Goal: Task Accomplishment & Management: Manage account settings

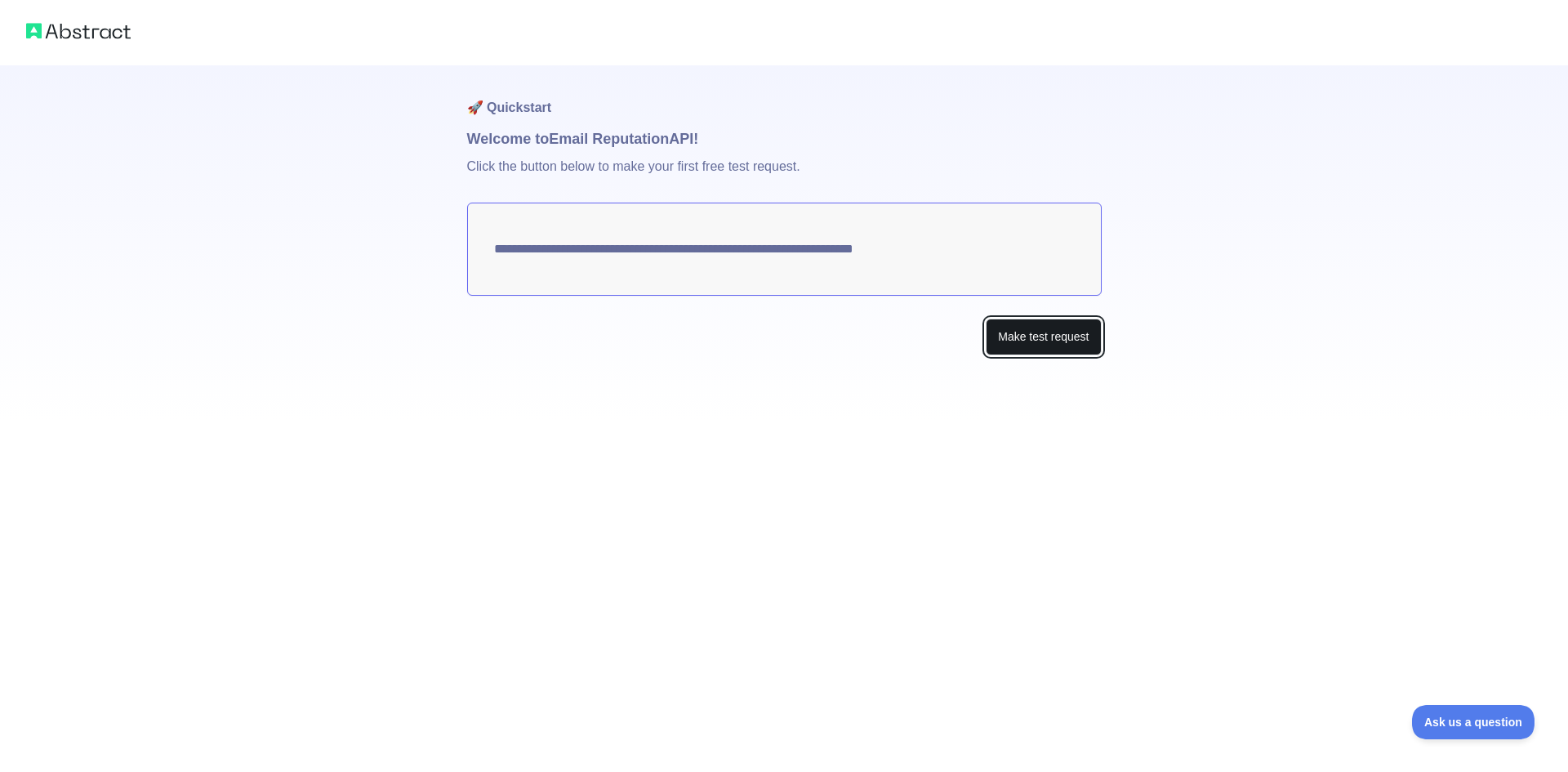
click at [999, 327] on button "Make test request" at bounding box center [1043, 337] width 115 height 37
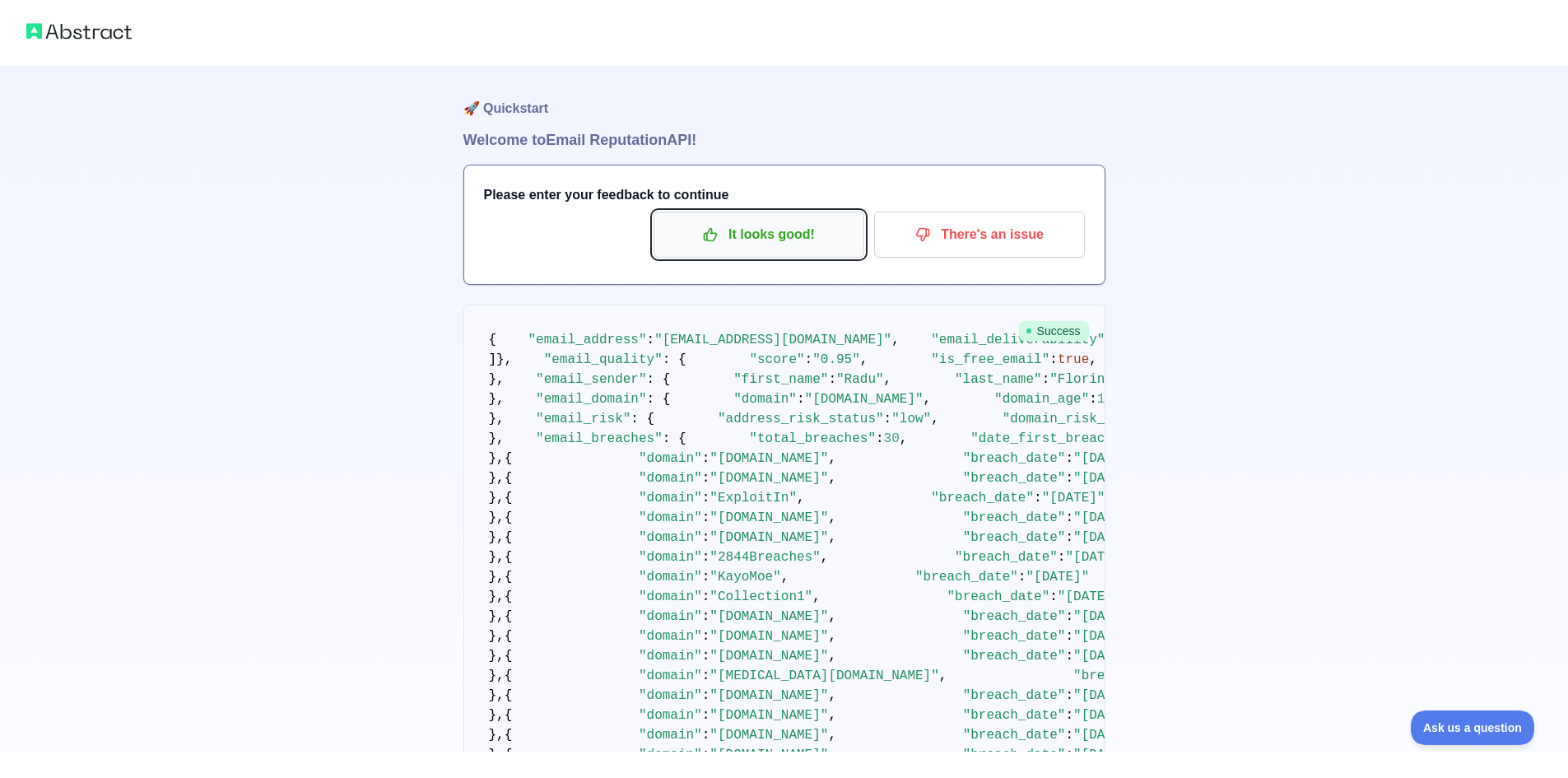
click at [716, 251] on button "It looks good!" at bounding box center [759, 234] width 211 height 46
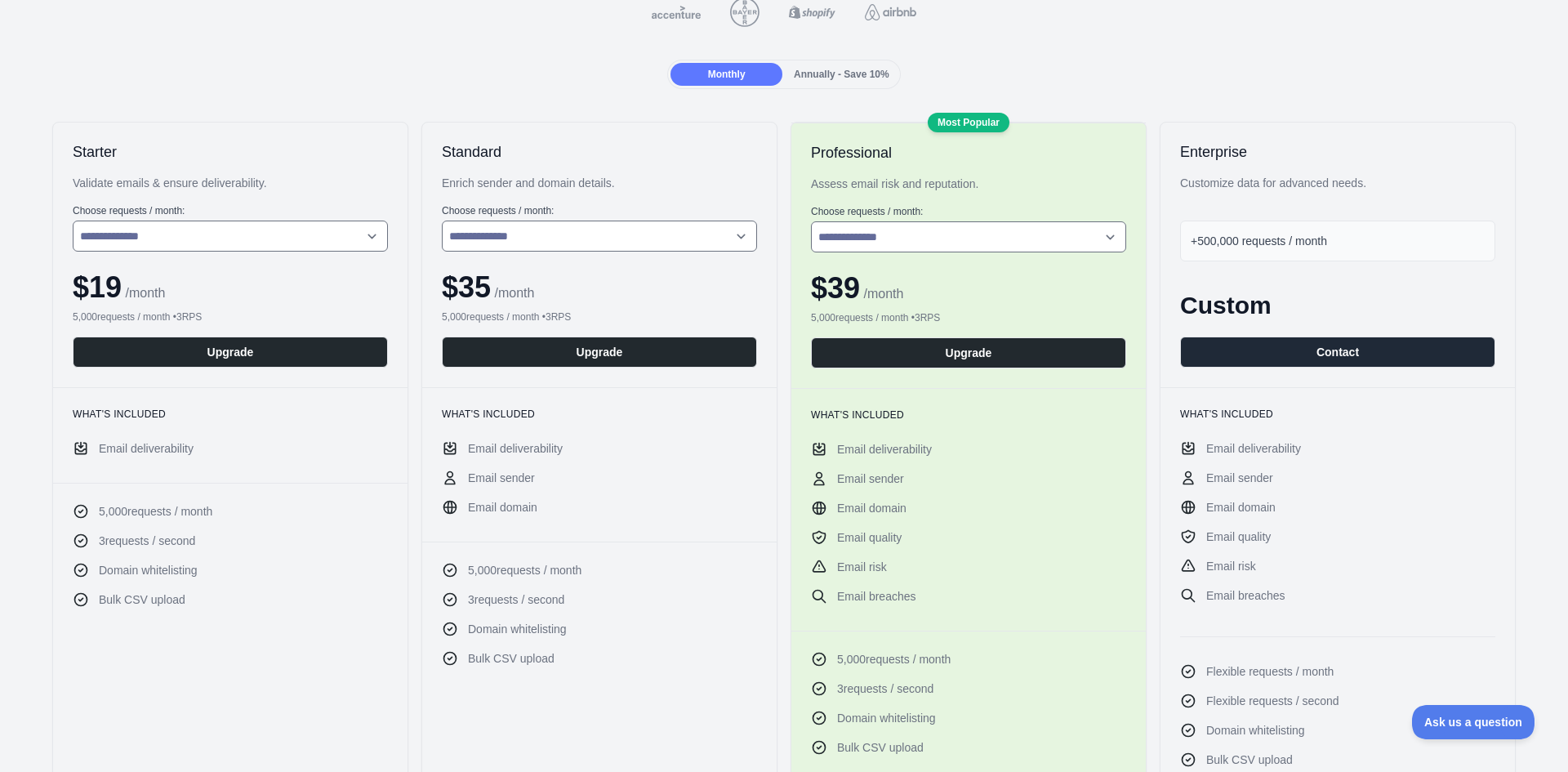
scroll to position [219, 0]
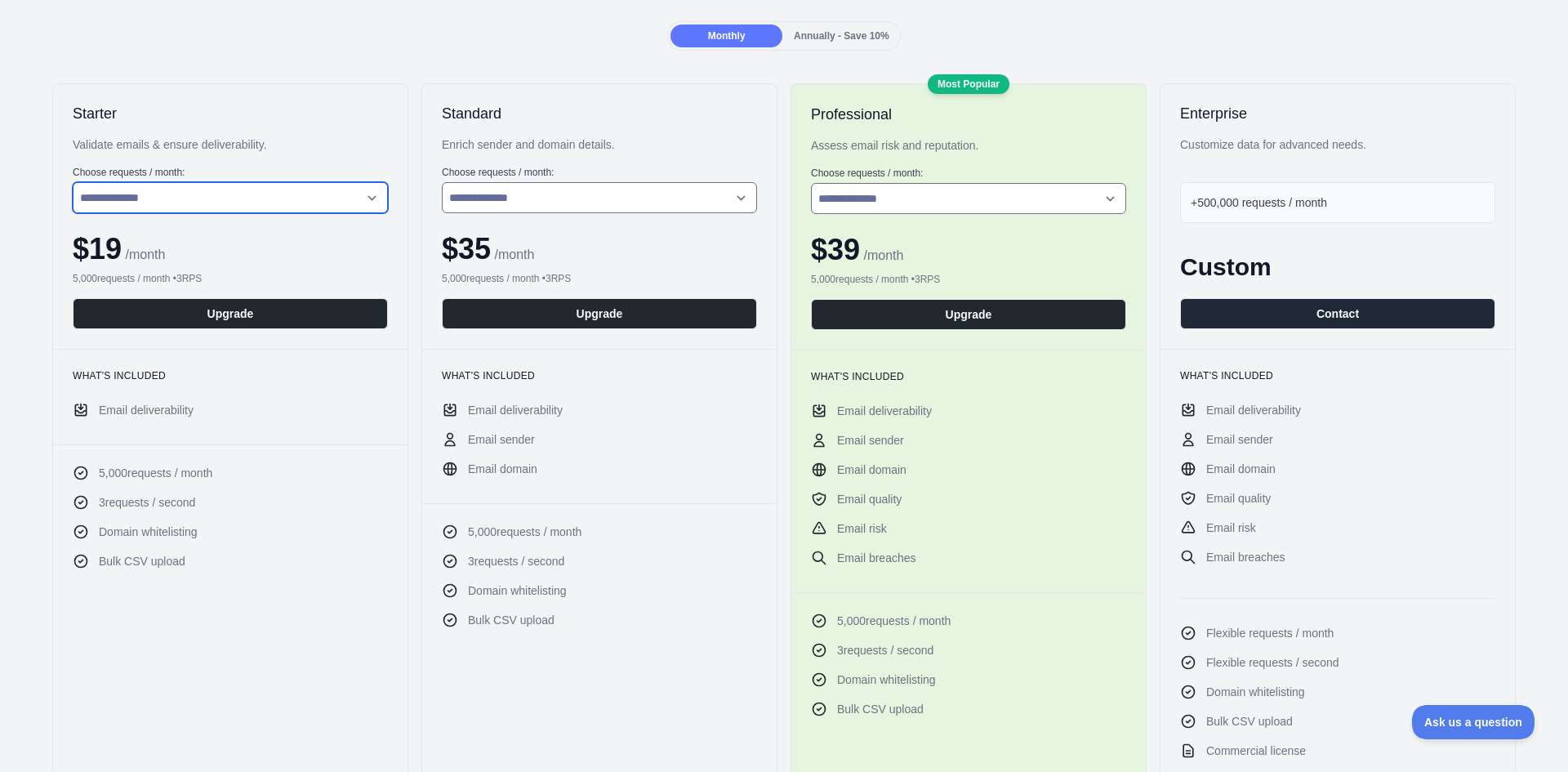
click at [370, 198] on select "**********" at bounding box center [230, 197] width 316 height 31
click at [72, 182] on select "**********" at bounding box center [230, 197] width 316 height 31
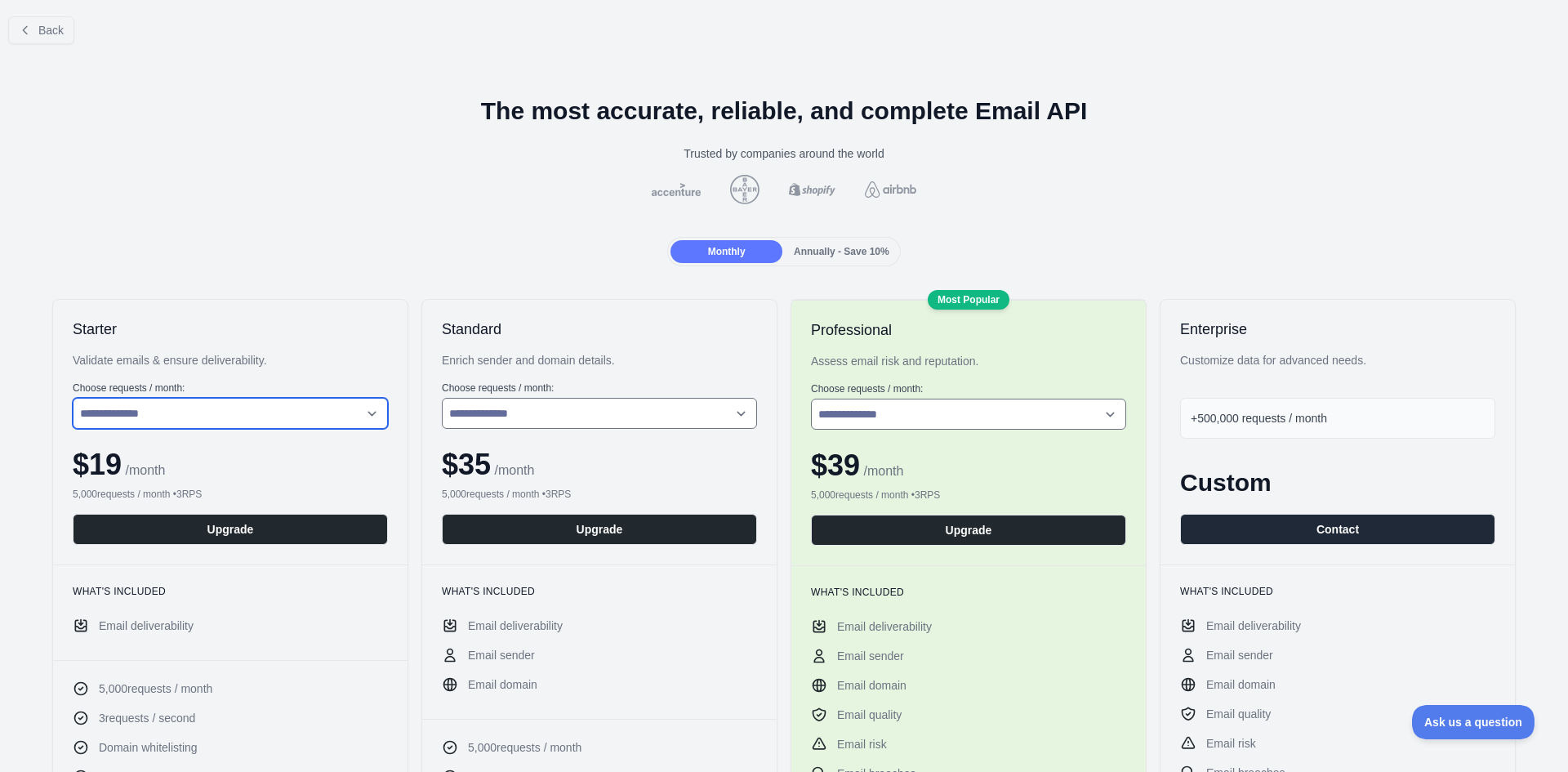
scroll to position [0, 0]
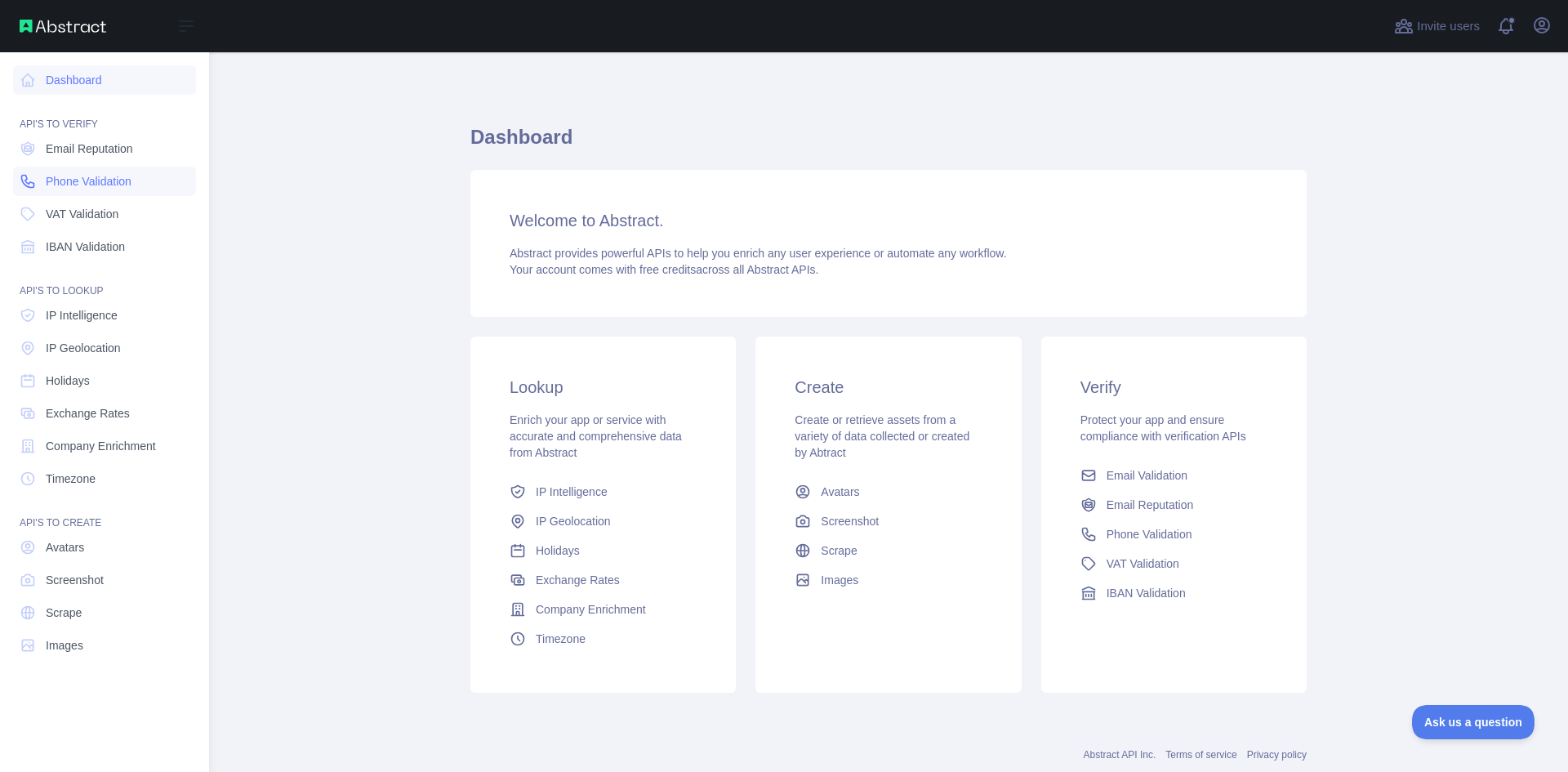
click at [110, 185] on span "Phone Validation" at bounding box center [88, 181] width 86 height 16
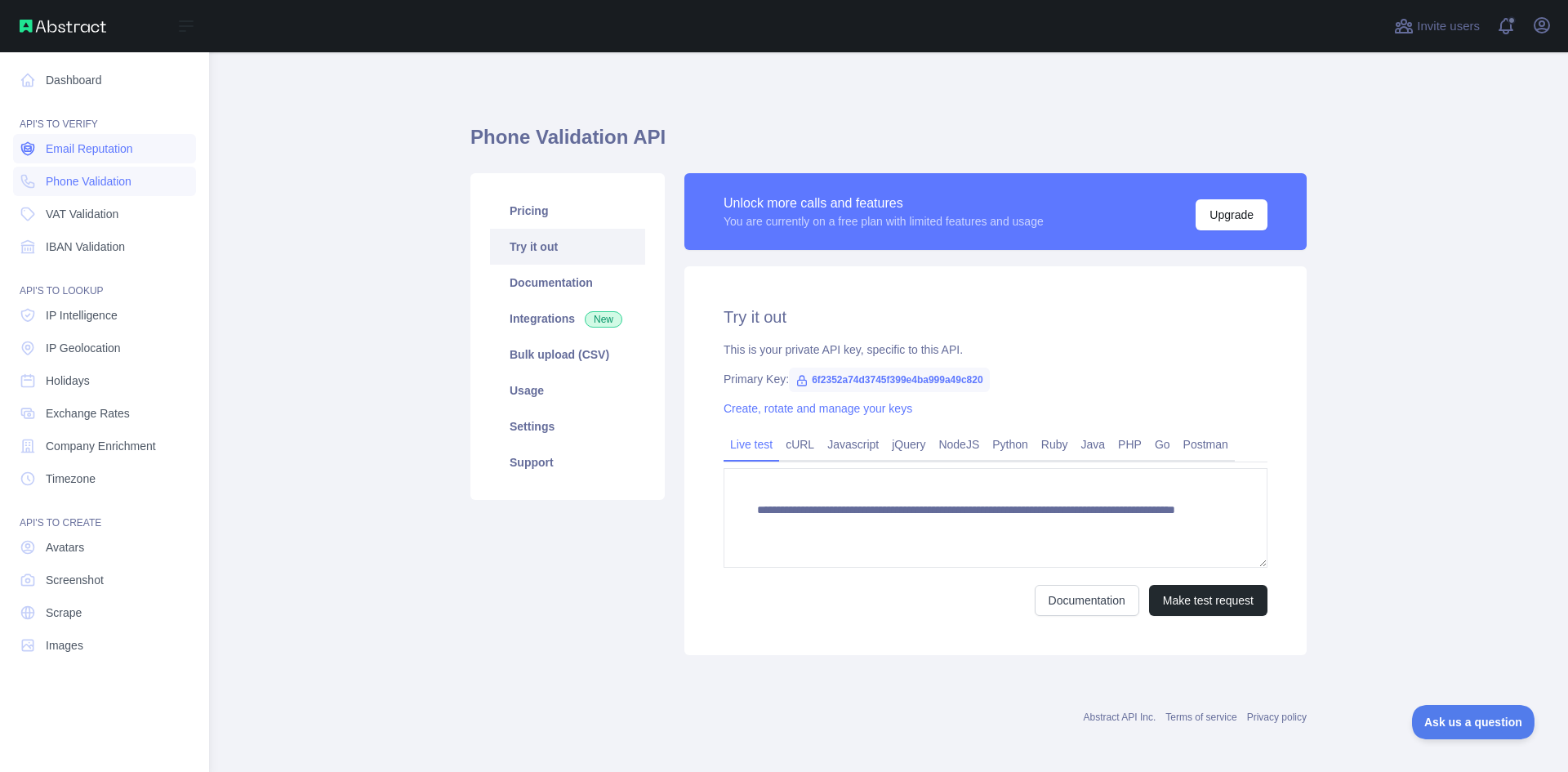
click at [107, 149] on span "Email Reputation" at bounding box center [89, 149] width 88 height 16
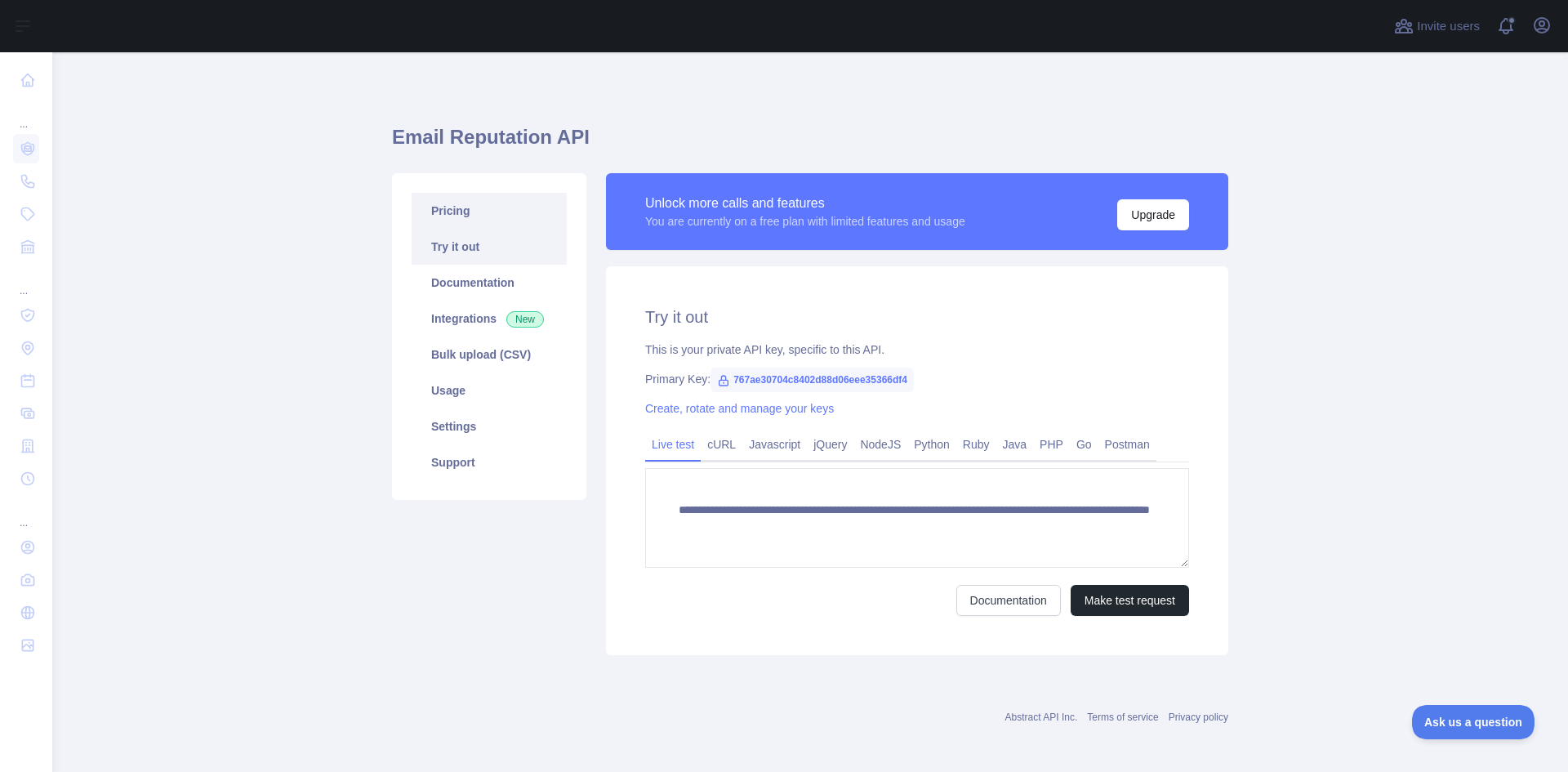
click at [469, 220] on link "Pricing" at bounding box center [490, 210] width 156 height 36
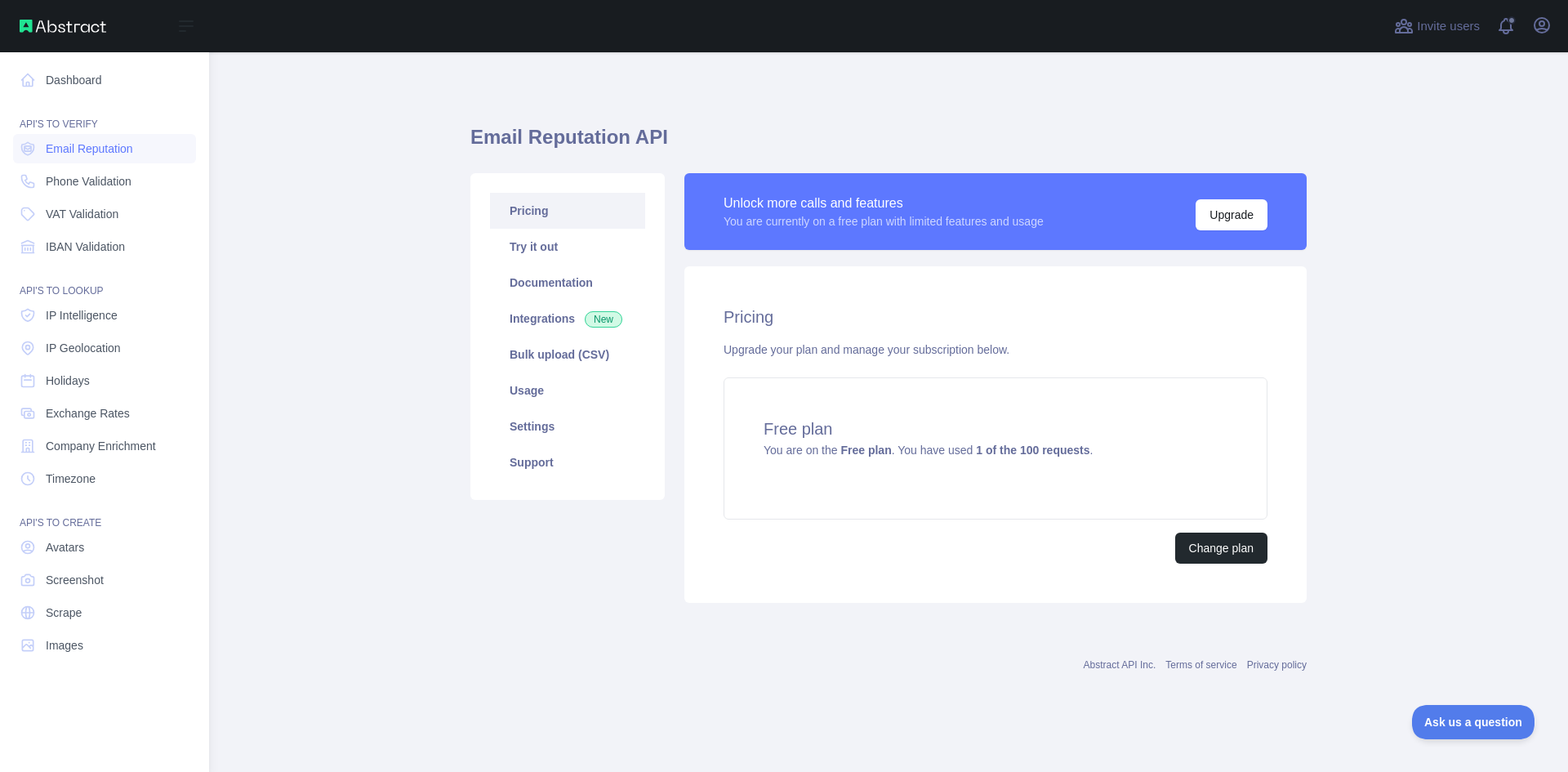
click at [65, 34] on div "Open sidebar" at bounding box center [104, 26] width 209 height 52
click at [63, 27] on img at bounding box center [63, 26] width 87 height 13
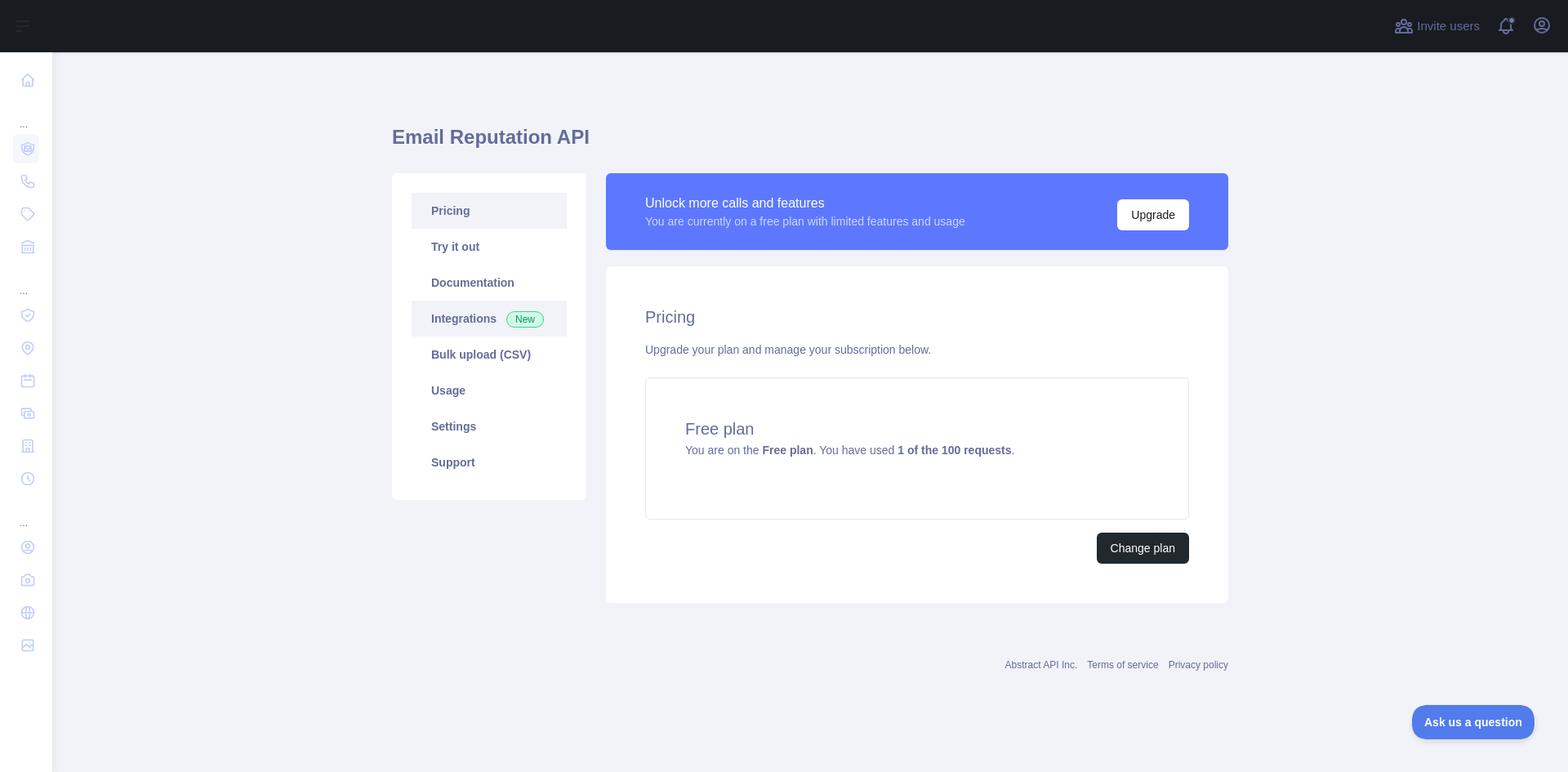
click at [468, 304] on link "Integrations New" at bounding box center [490, 318] width 156 height 36
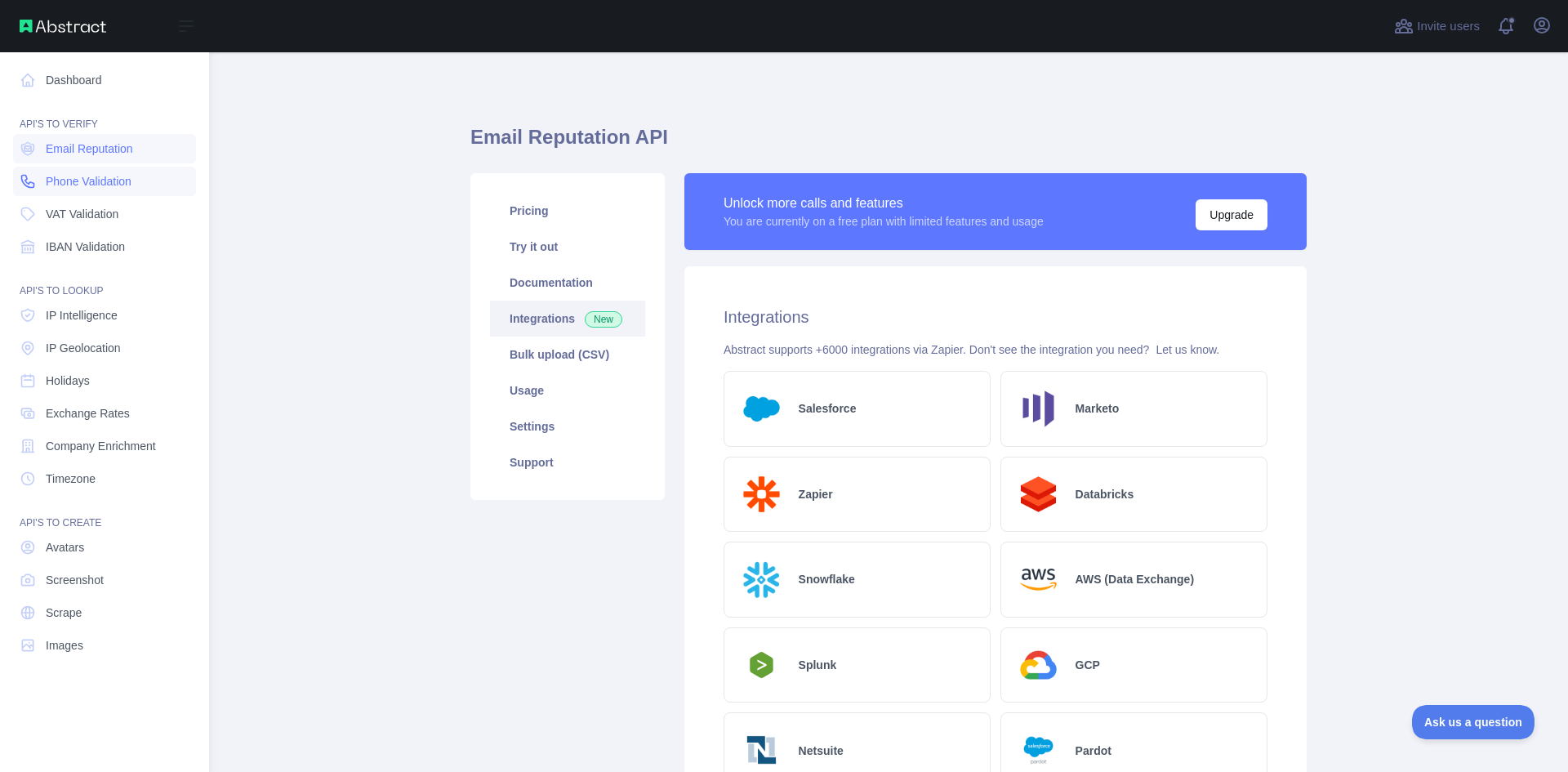
click at [81, 183] on span "Phone Validation" at bounding box center [88, 181] width 86 height 16
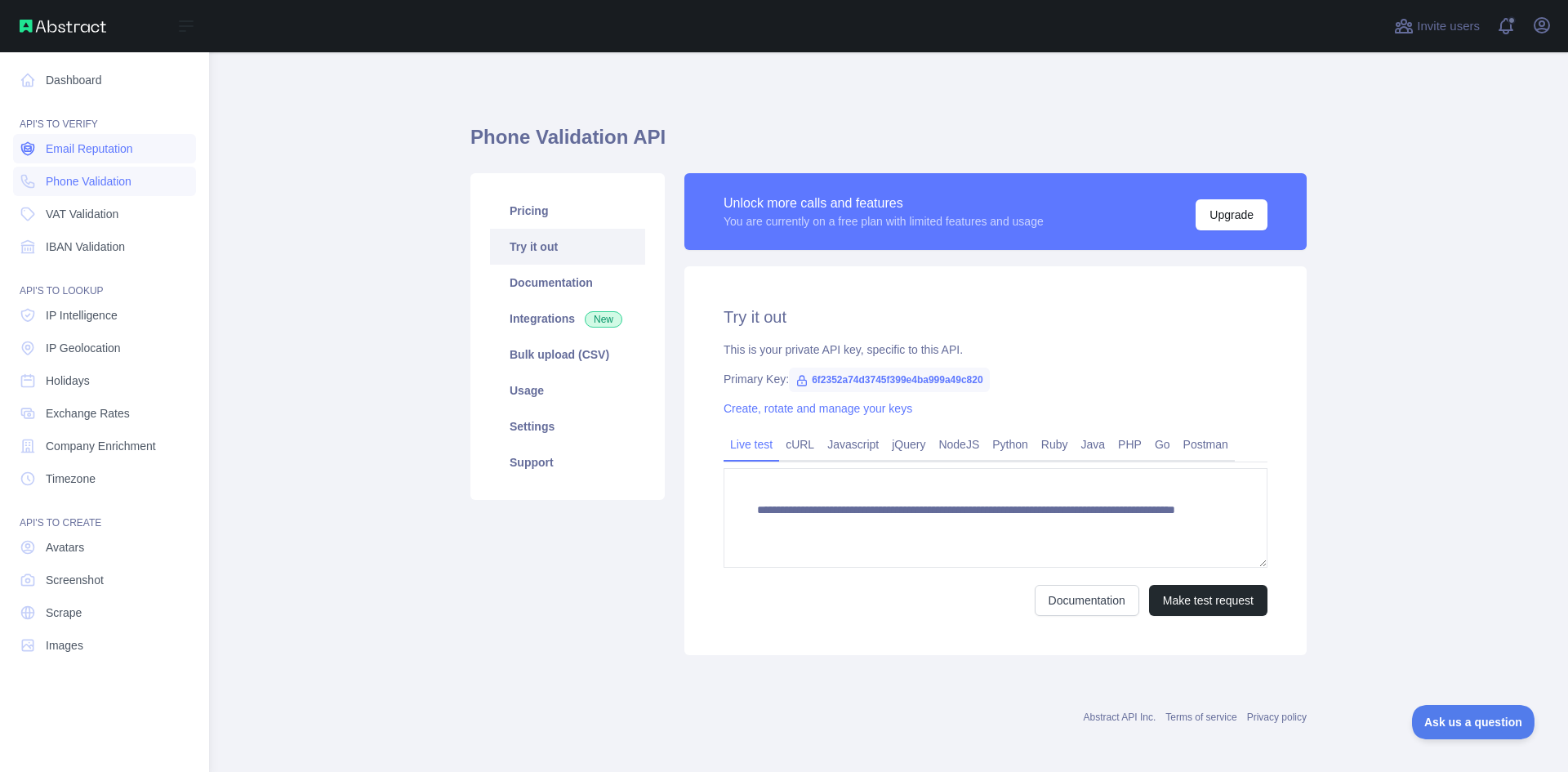
click at [113, 146] on span "Email Reputation" at bounding box center [89, 149] width 88 height 16
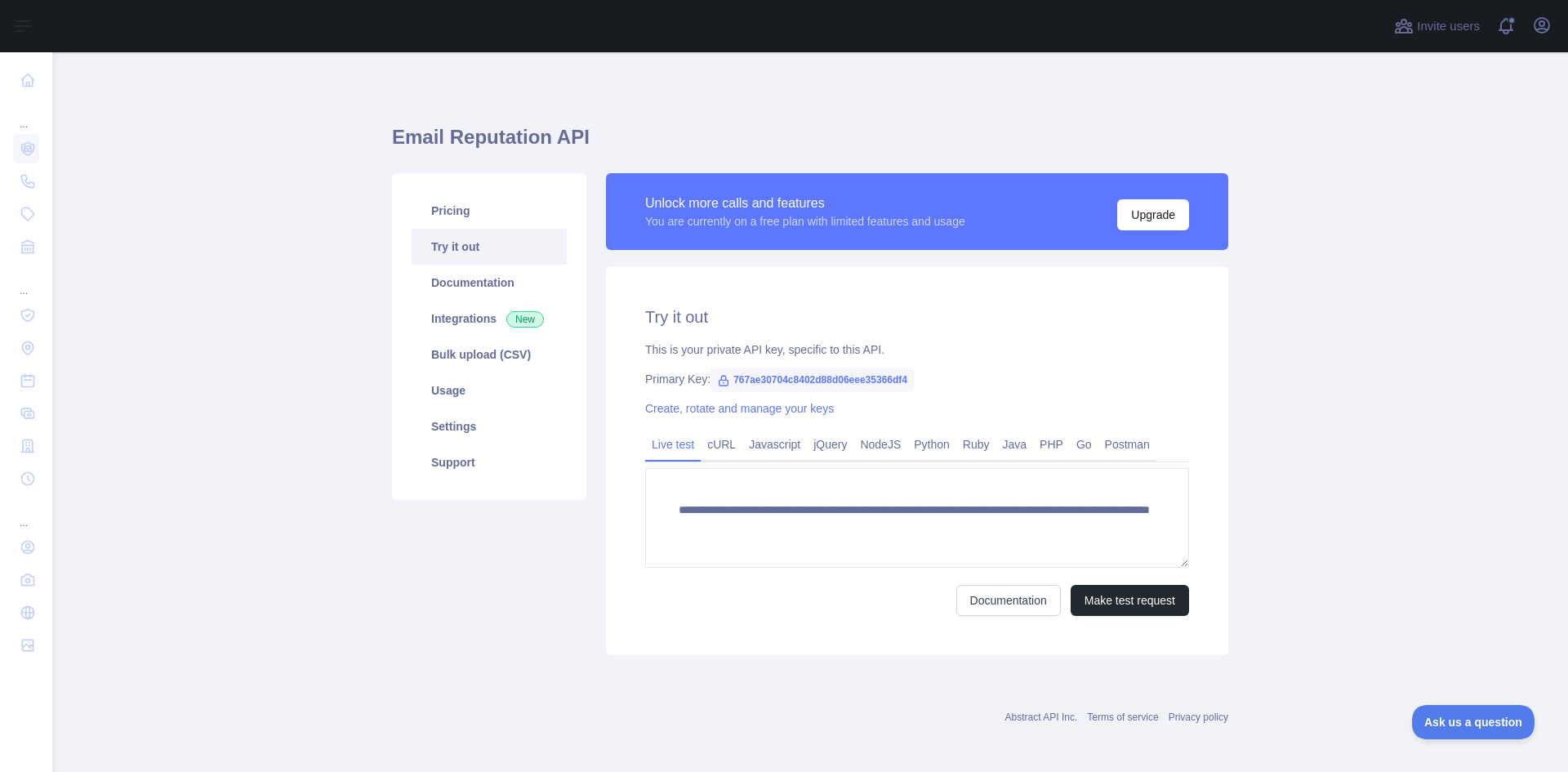
click at [776, 378] on span "767ae30704c8402d88d06eee35366df4" at bounding box center [812, 380] width 203 height 25
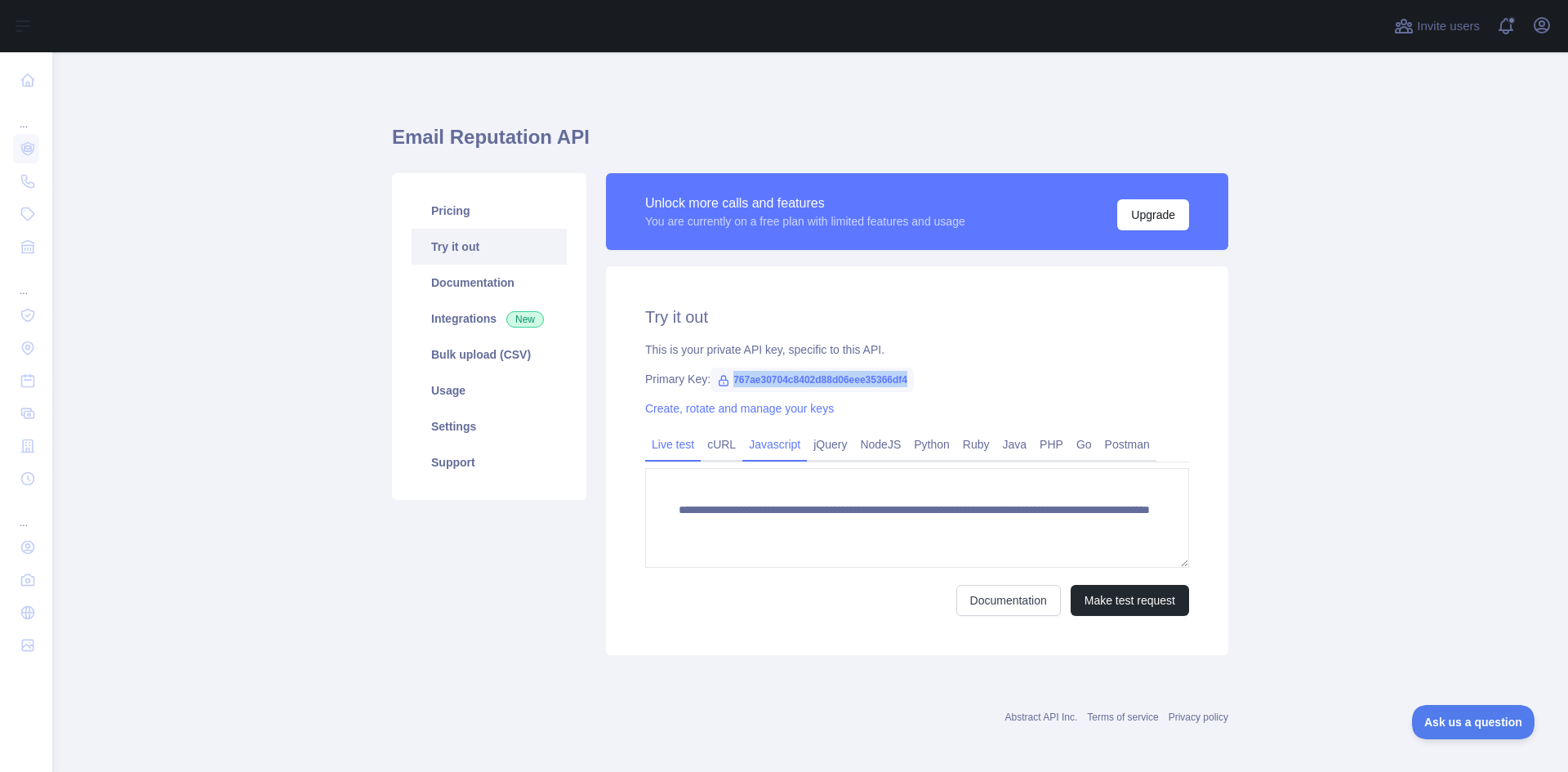
click at [784, 444] on link "Javascript" at bounding box center [774, 445] width 65 height 27
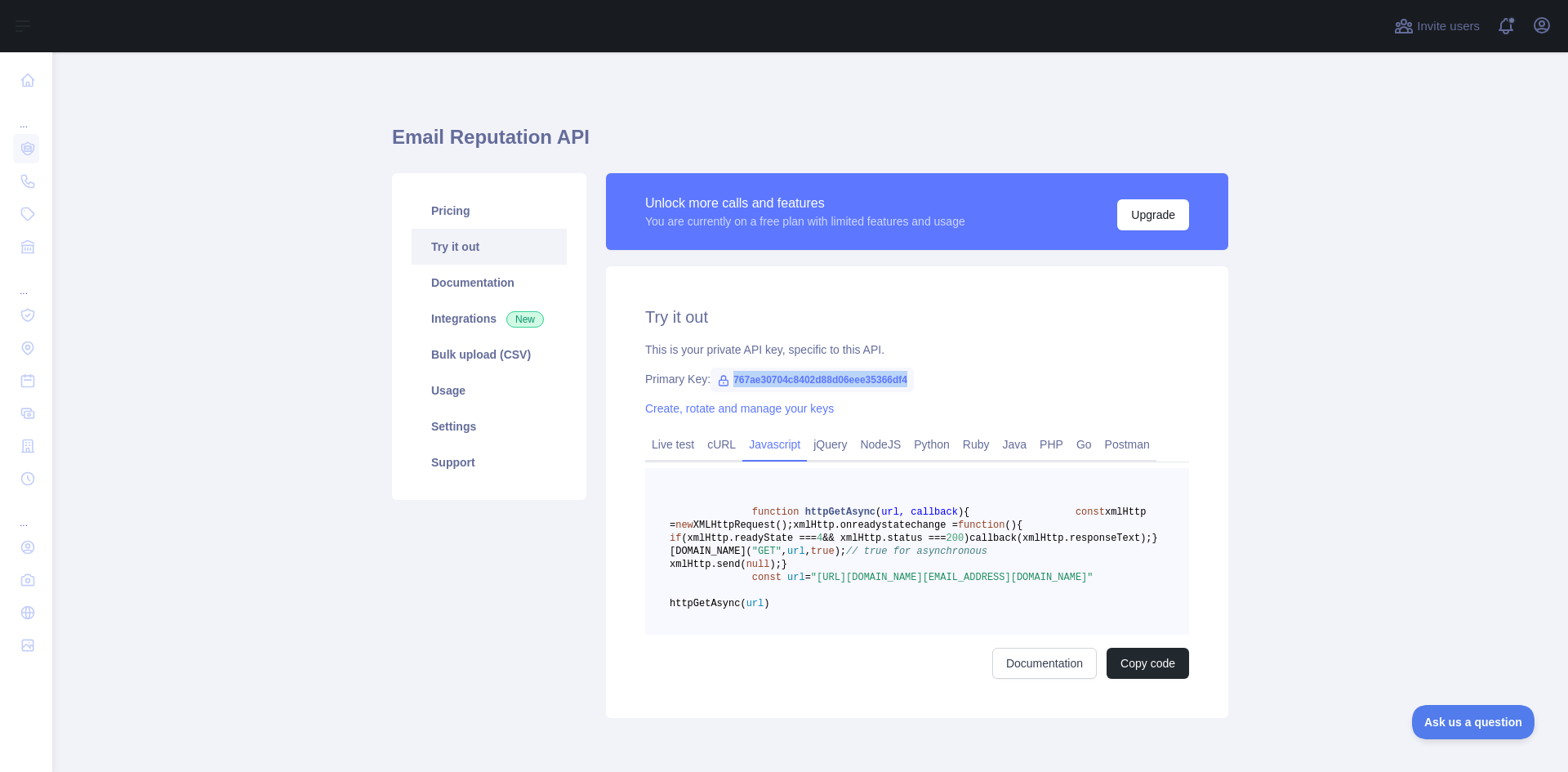
copy span "767ae30704c8402d88d06eee35366df4"
click at [1020, 369] on div "Try it out This is your private API key, specific to this API. Primary Key: 767…" at bounding box center [917, 492] width 622 height 452
click at [777, 412] on link "Create, rotate and manage your keys" at bounding box center [739, 409] width 188 height 13
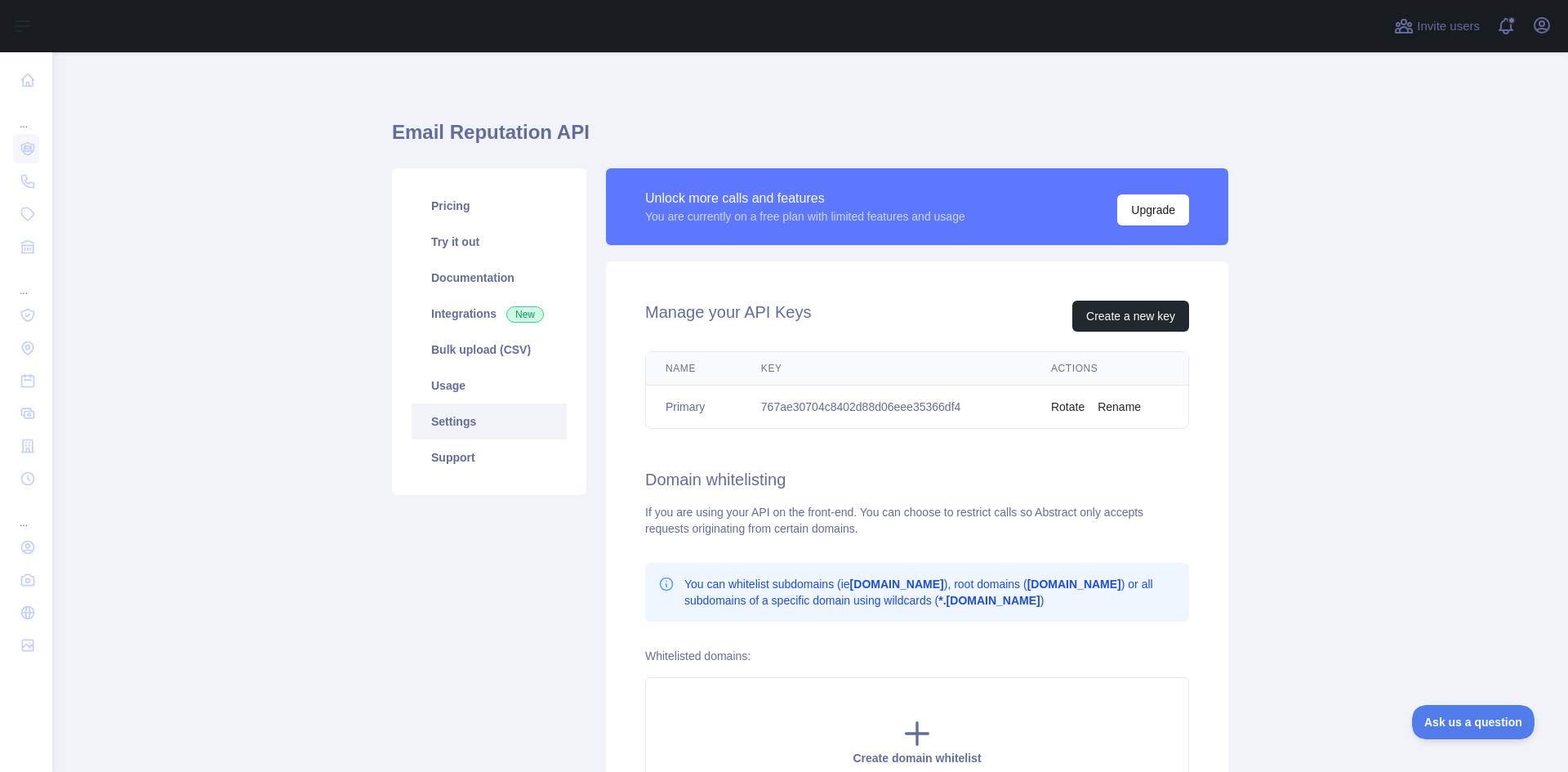
scroll to position [4, 0]
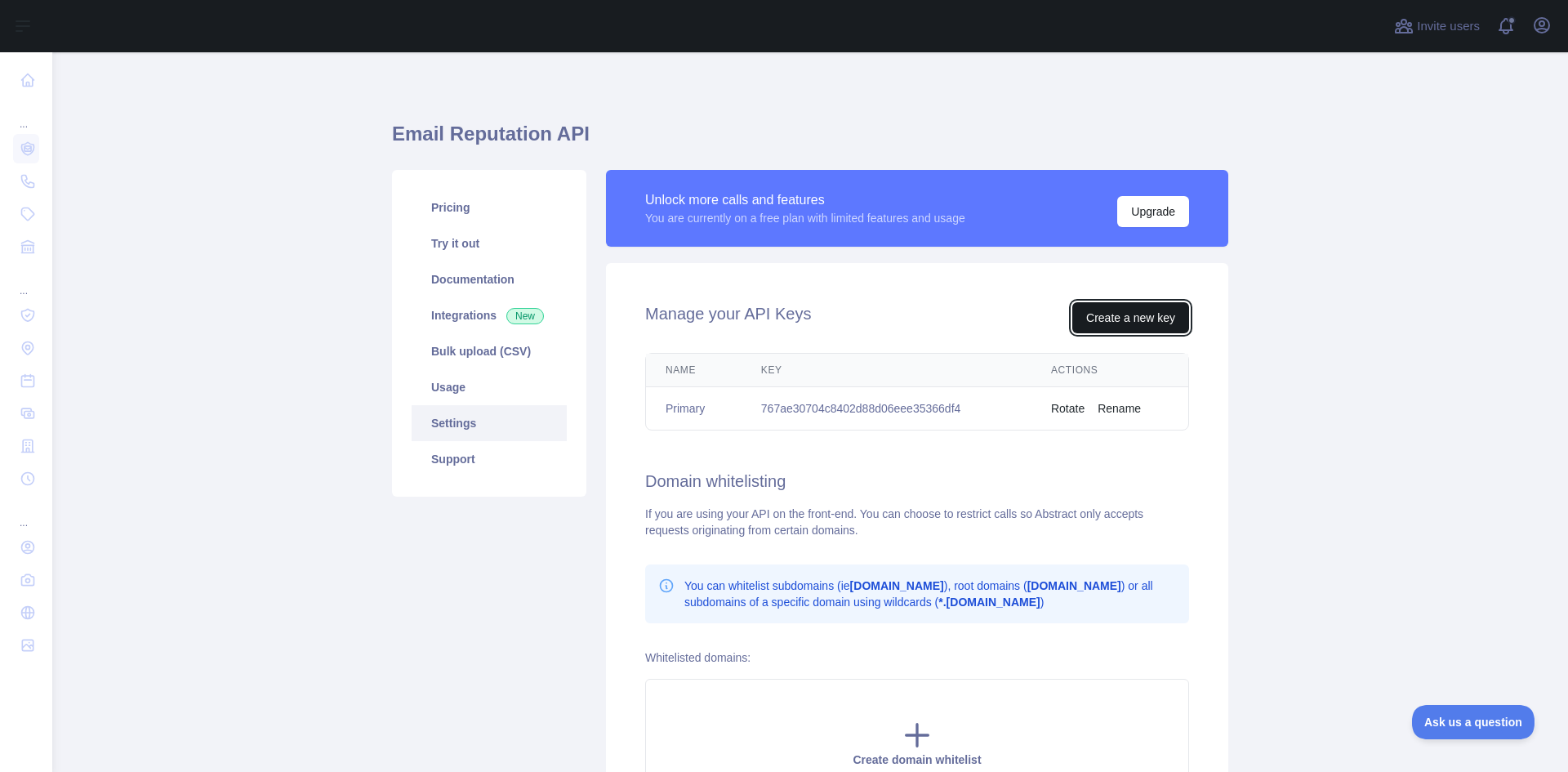
click at [1124, 312] on button "Create a new key" at bounding box center [1130, 317] width 117 height 31
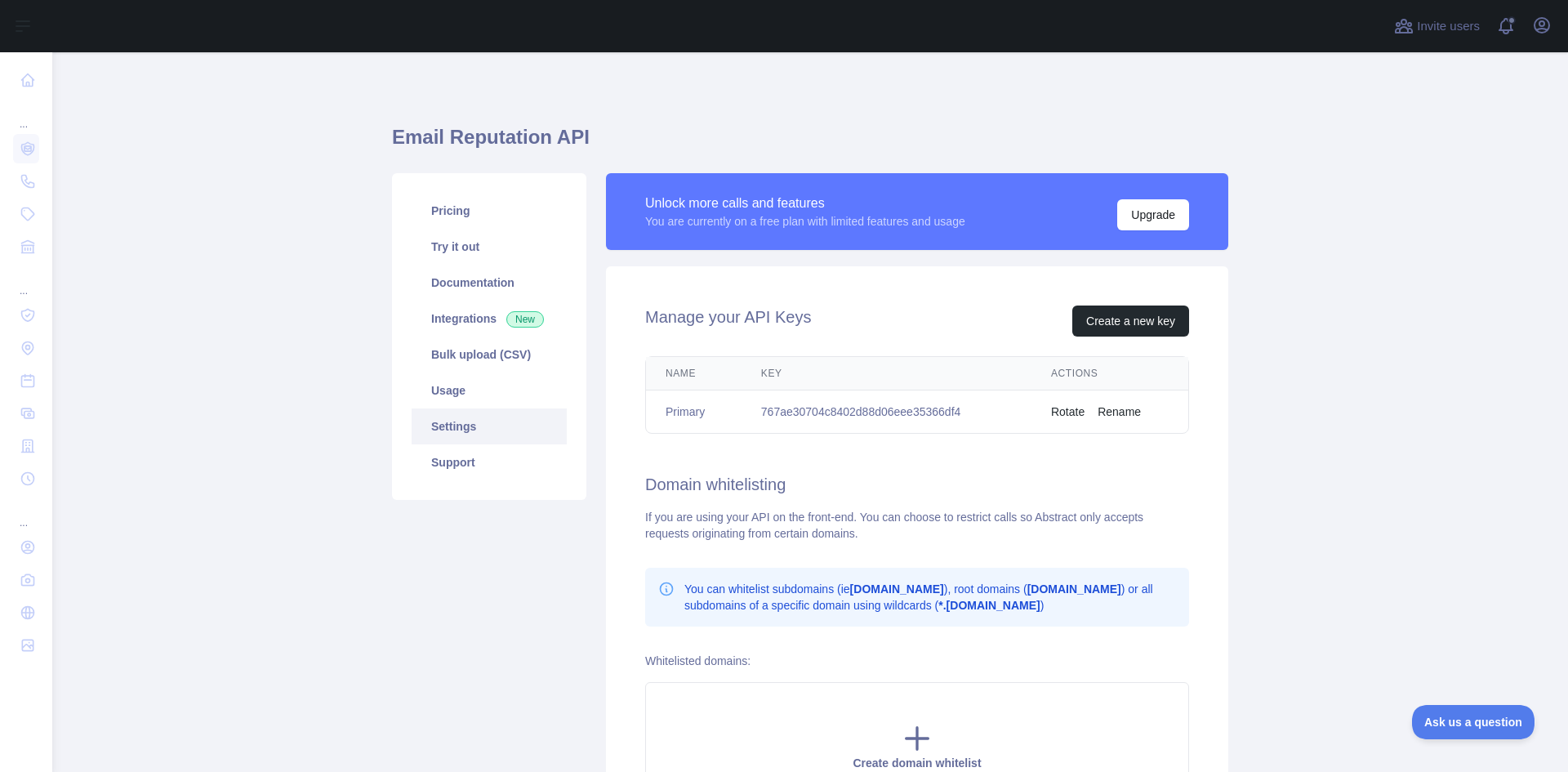
click at [830, 413] on td "767ae30704c8402d88d06eee35366df4" at bounding box center [887, 412] width 290 height 43
copy td "767ae30704c8402d88d06eee35366df4"
click at [1062, 414] on button "Rotate" at bounding box center [1068, 411] width 34 height 16
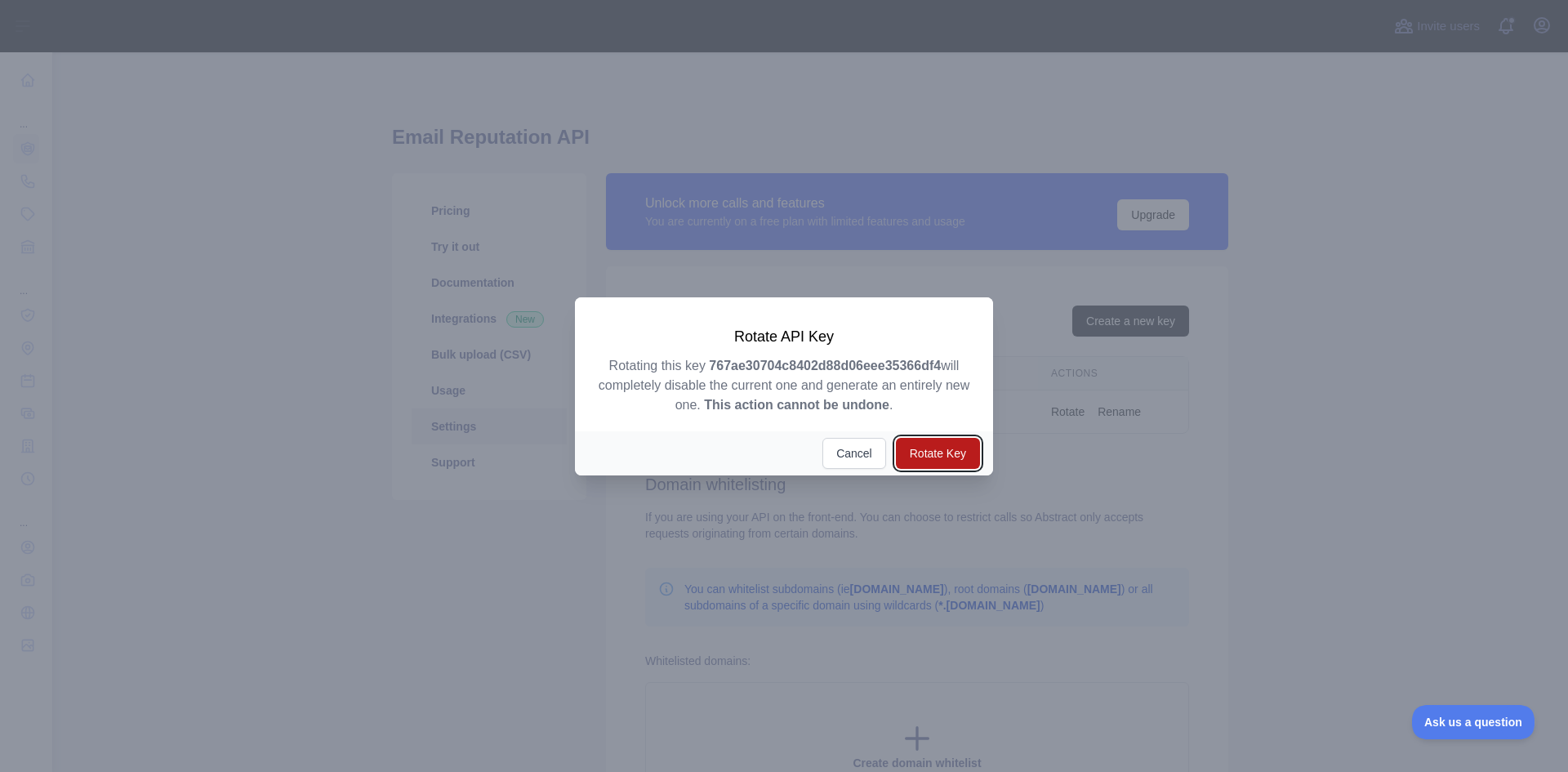
click at [950, 453] on button "Rotate Key" at bounding box center [937, 453] width 84 height 31
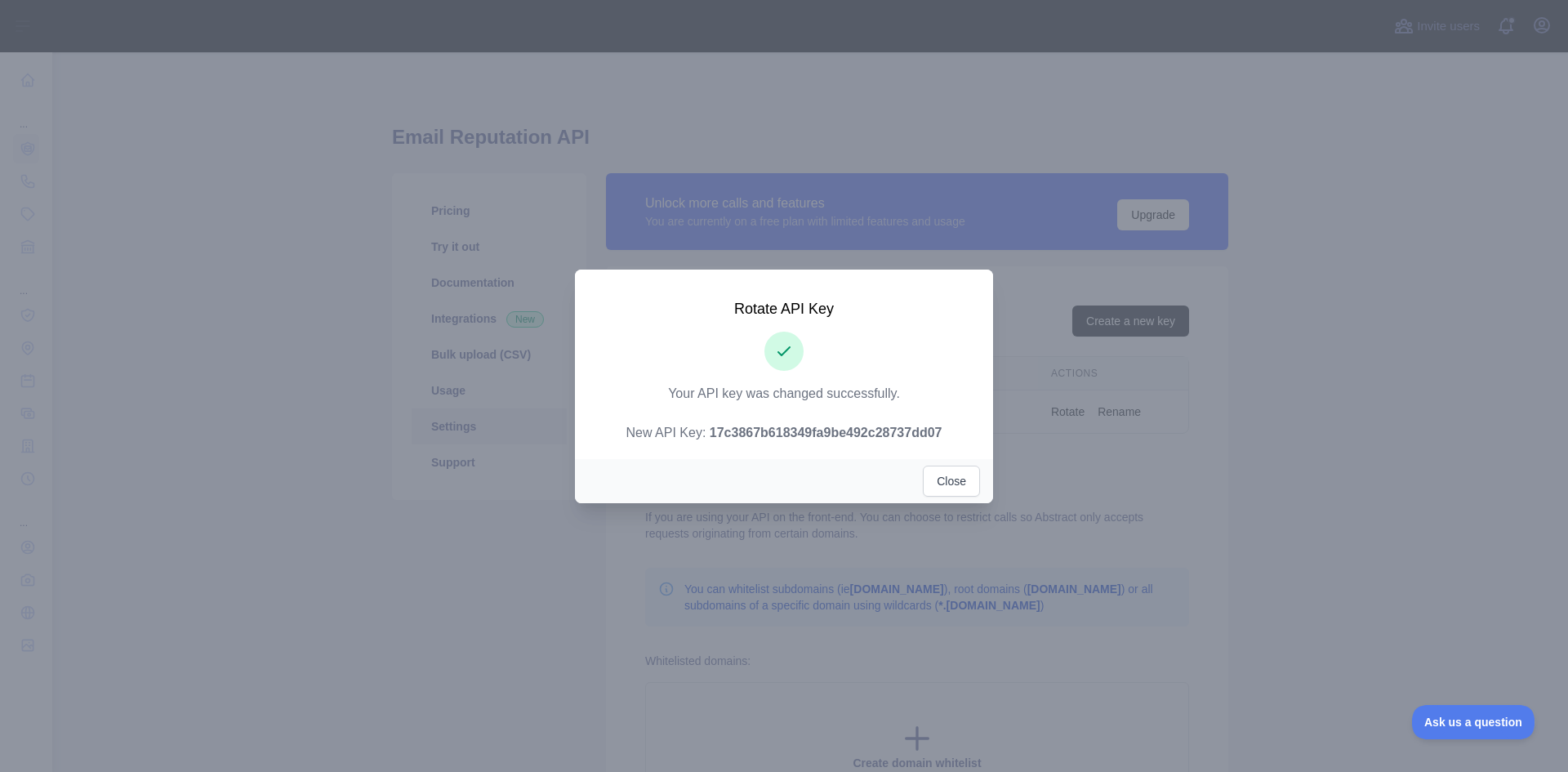
click at [843, 438] on strong "17c3867b618349fa9be492c28737dd07" at bounding box center [826, 432] width 232 height 14
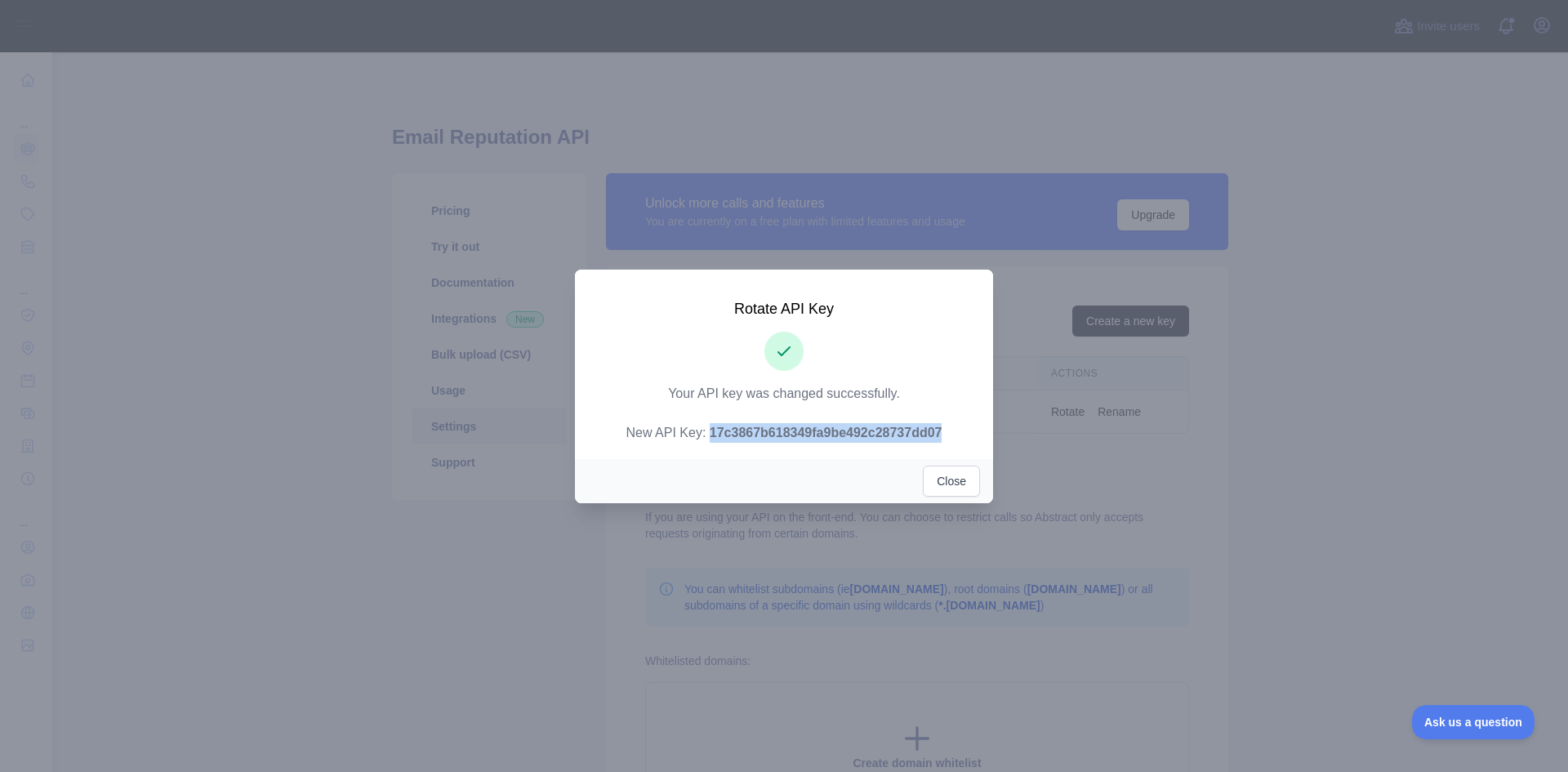
copy strong "17c3867b618349fa9be492c28737dd07"
click at [960, 487] on button "Close" at bounding box center [951, 481] width 57 height 31
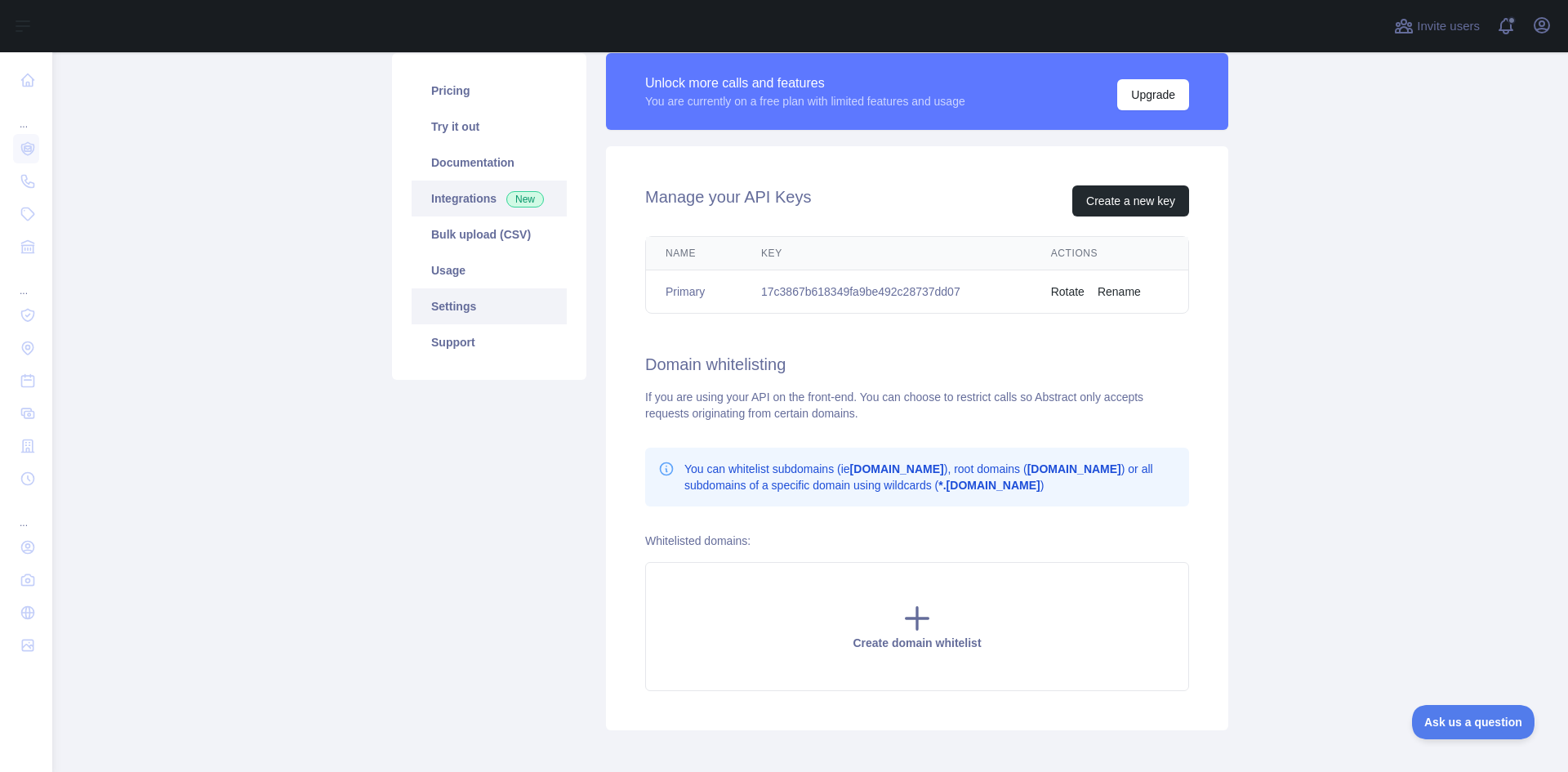
scroll to position [103, 0]
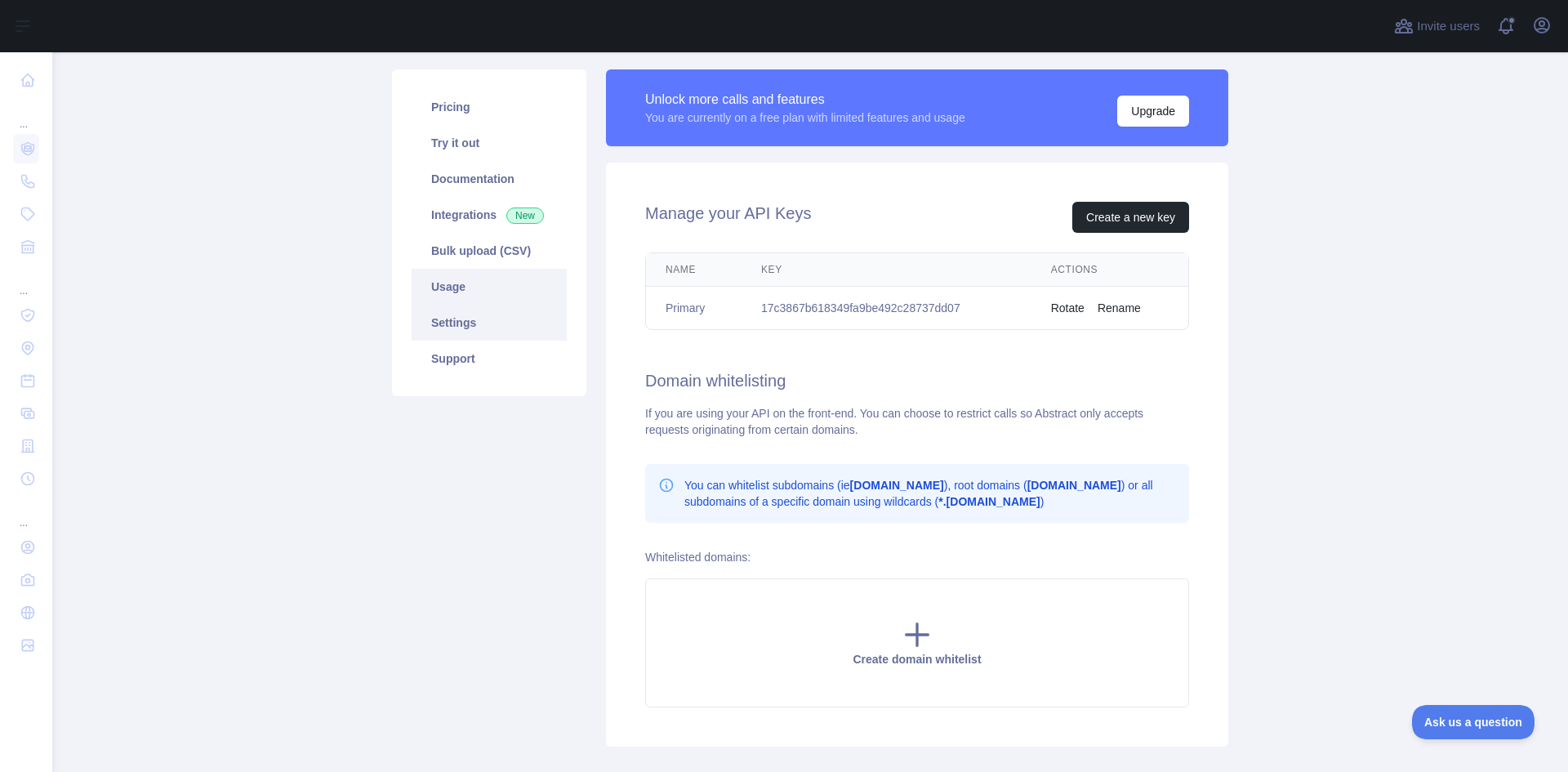
click at [459, 287] on link "Usage" at bounding box center [490, 287] width 156 height 36
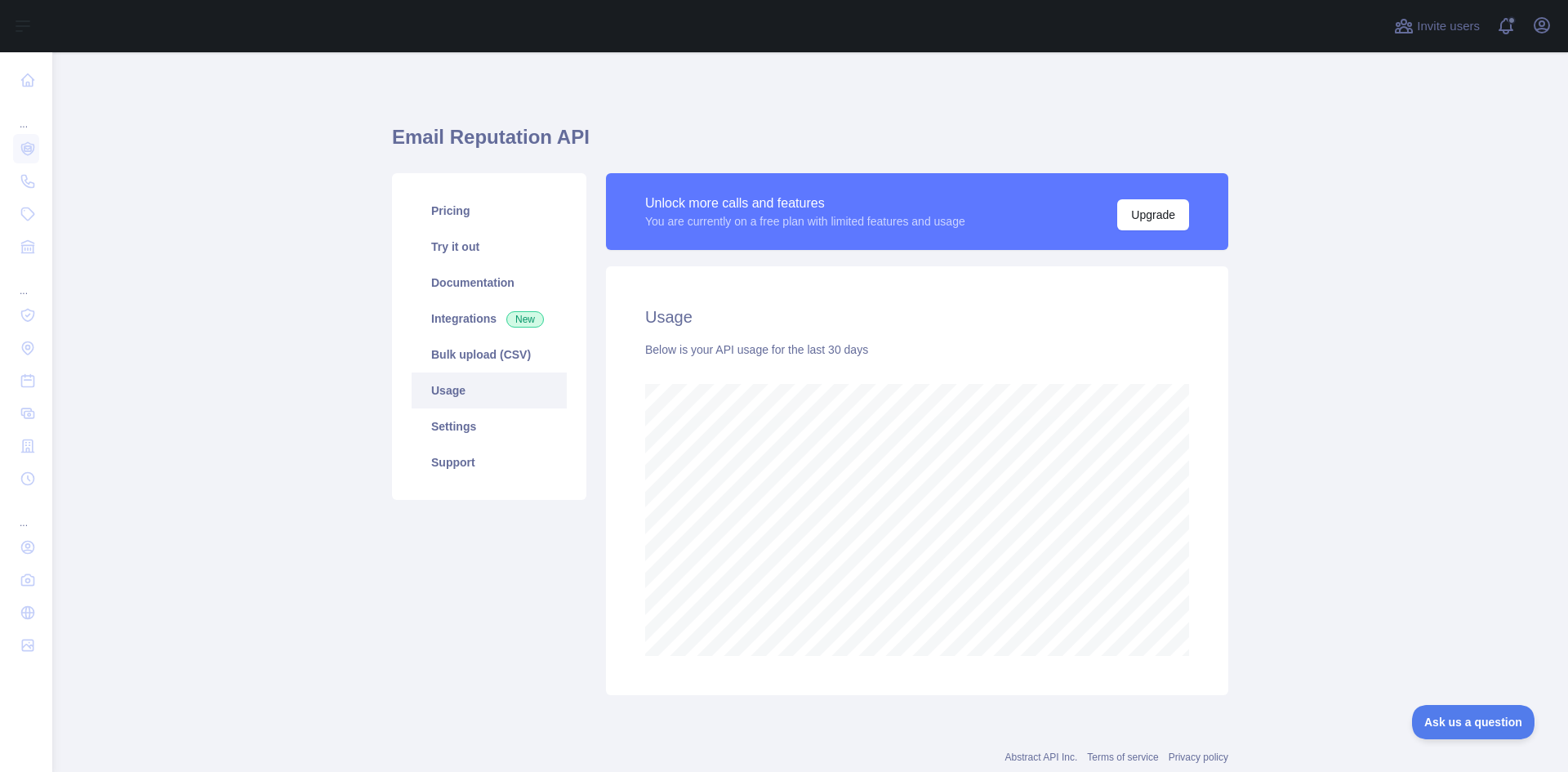
scroll to position [44, 0]
